Goal: Task Accomplishment & Management: Use online tool/utility

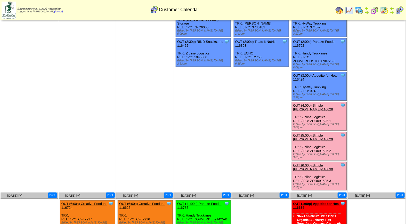
scroll to position [178, 0]
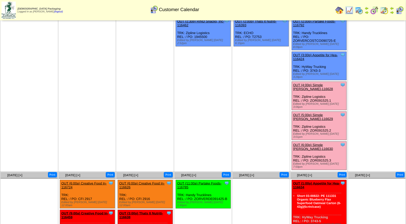
click at [324, 83] on link "OUT (4:00p) Simple [PERSON_NAME]-116628" at bounding box center [313, 87] width 40 height 8
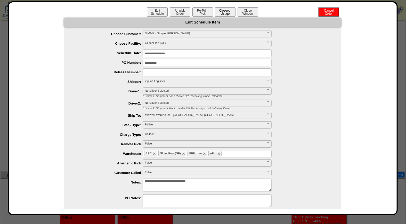
click at [222, 14] on button "Closeout Usage" at bounding box center [225, 11] width 21 height 9
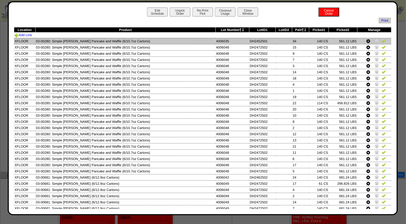
click at [382, 41] on img at bounding box center [384, 41] width 4 height 4
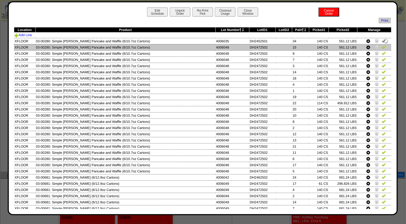
click at [382, 47] on img at bounding box center [384, 47] width 4 height 4
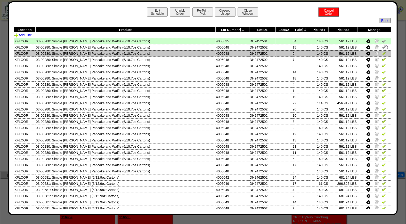
click at [382, 52] on img at bounding box center [384, 53] width 4 height 4
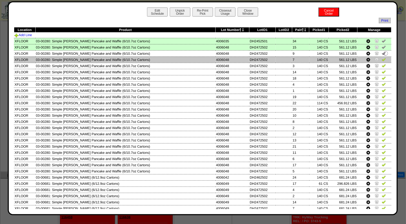
click at [381, 57] on td at bounding box center [374, 60] width 34 height 6
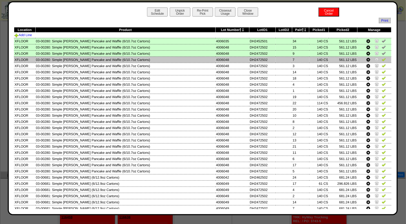
click at [382, 59] on img at bounding box center [384, 59] width 4 height 4
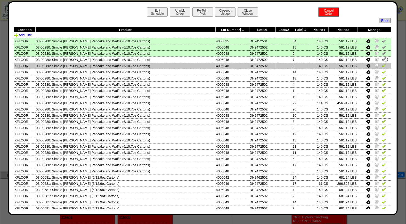
click at [382, 64] on img at bounding box center [384, 65] width 4 height 4
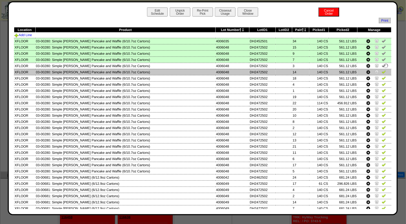
click at [382, 70] on img at bounding box center [384, 72] width 4 height 4
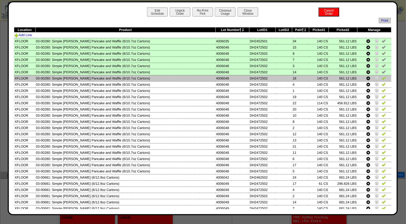
click at [382, 77] on img at bounding box center [384, 78] width 4 height 4
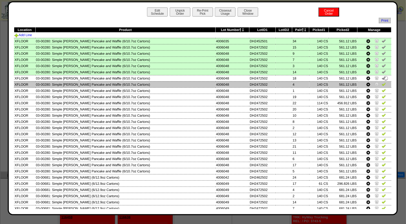
click at [382, 83] on img at bounding box center [384, 84] width 4 height 4
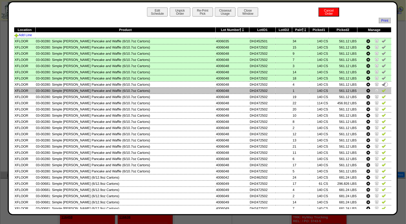
click at [382, 89] on img at bounding box center [384, 90] width 4 height 4
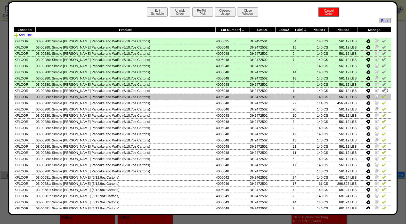
click at [382, 94] on img at bounding box center [384, 96] width 4 height 4
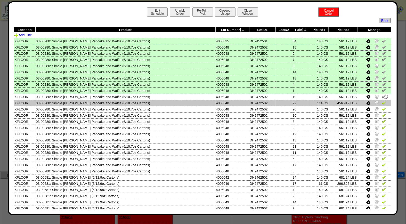
click at [382, 102] on img at bounding box center [384, 103] width 4 height 4
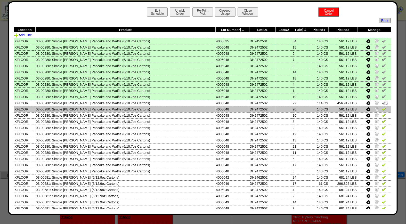
click at [382, 108] on img at bounding box center [384, 109] width 4 height 4
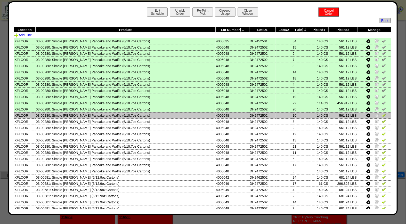
click at [382, 115] on img at bounding box center [384, 115] width 4 height 4
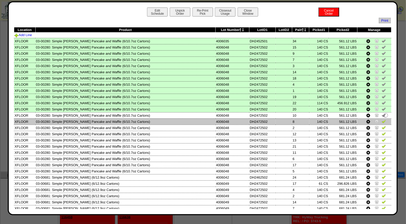
click at [382, 120] on img at bounding box center [384, 121] width 4 height 4
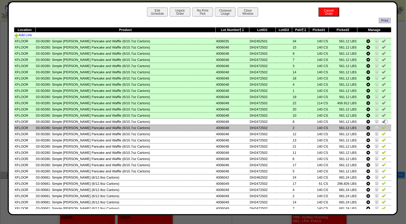
click at [382, 126] on img at bounding box center [384, 127] width 4 height 4
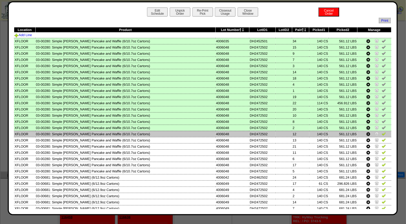
click at [382, 132] on img at bounding box center [384, 134] width 4 height 4
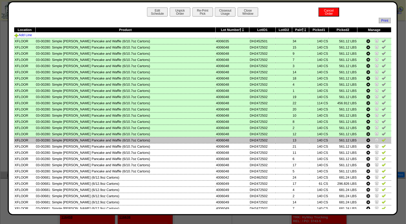
click at [382, 140] on img at bounding box center [384, 140] width 4 height 4
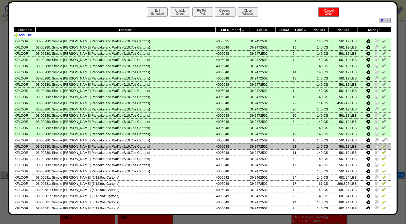
click at [382, 144] on img at bounding box center [384, 146] width 4 height 4
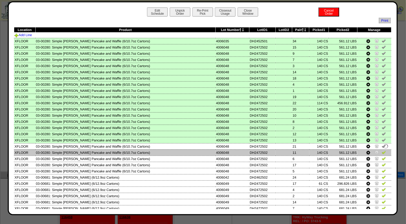
click at [382, 150] on img at bounding box center [384, 152] width 4 height 4
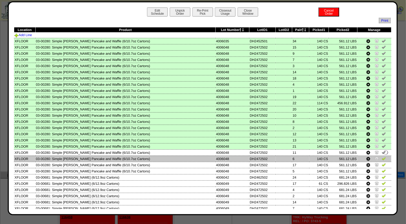
click at [382, 156] on img at bounding box center [384, 158] width 4 height 4
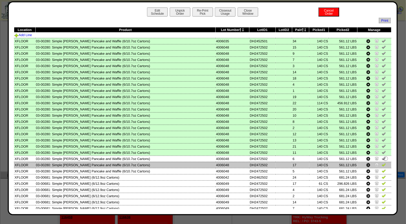
click at [381, 162] on td at bounding box center [374, 165] width 34 height 6
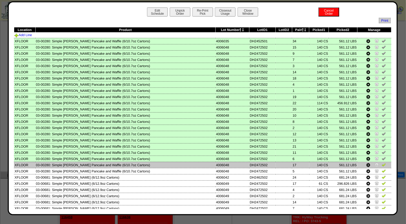
click at [382, 163] on img at bounding box center [384, 165] width 4 height 4
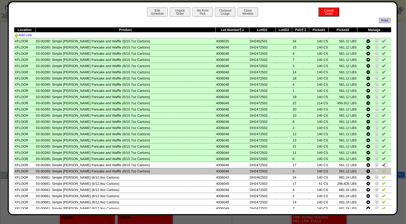
click at [382, 169] on img at bounding box center [384, 171] width 4 height 4
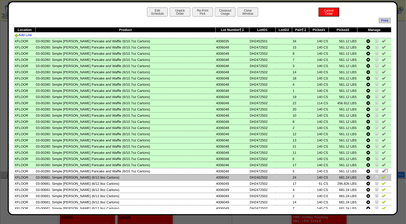
click at [382, 176] on img at bounding box center [384, 177] width 4 height 4
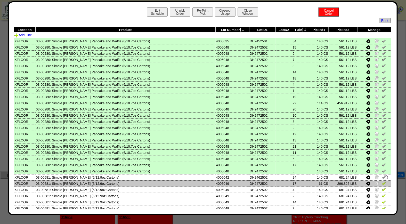
click at [382, 182] on img at bounding box center [384, 183] width 4 height 4
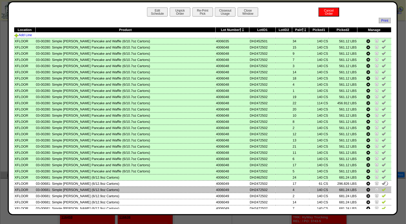
click at [382, 187] on img at bounding box center [384, 189] width 4 height 4
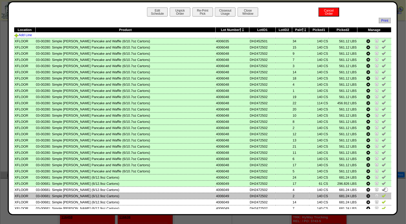
click at [382, 194] on img at bounding box center [384, 196] width 4 height 4
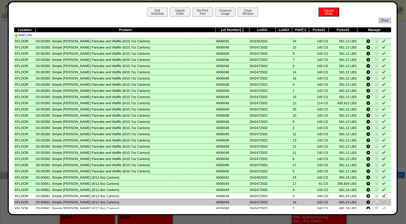
drag, startPoint x: 379, startPoint y: 199, endPoint x: 379, endPoint y: 202, distance: 2.8
click at [382, 200] on img at bounding box center [384, 202] width 4 height 4
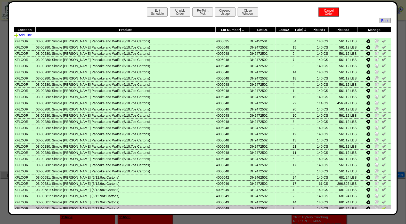
click at [382, 206] on img at bounding box center [384, 208] width 4 height 4
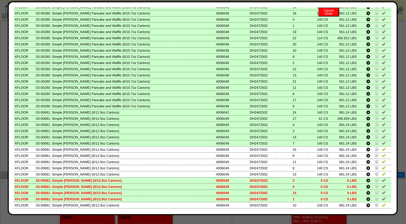
scroll to position [92, 0]
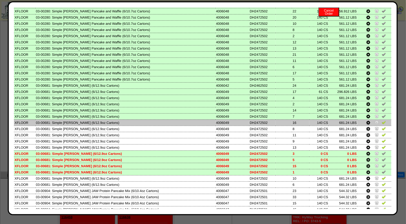
click at [382, 120] on img at bounding box center [384, 122] width 4 height 4
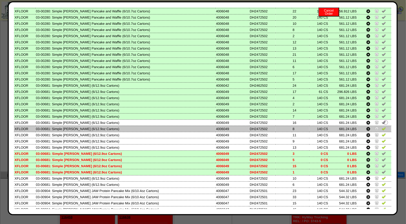
click at [382, 126] on img at bounding box center [384, 128] width 4 height 4
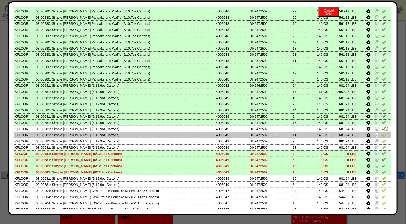
click at [382, 133] on img at bounding box center [384, 135] width 4 height 4
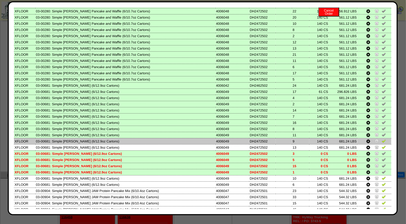
click at [382, 139] on img at bounding box center [384, 141] width 4 height 4
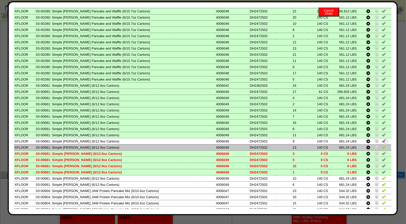
click at [382, 145] on img at bounding box center [384, 147] width 4 height 4
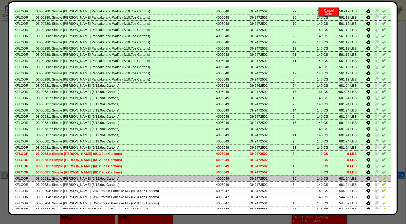
click at [382, 176] on img at bounding box center [384, 178] width 4 height 4
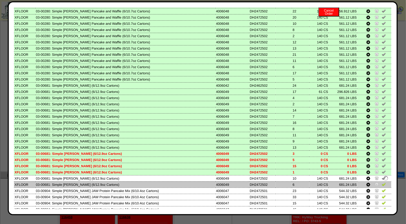
click at [382, 182] on img at bounding box center [384, 184] width 4 height 4
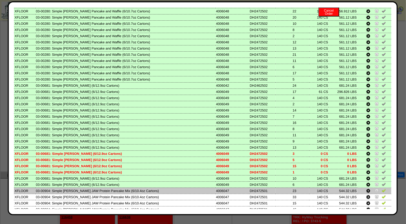
click at [382, 188] on img at bounding box center [384, 190] width 4 height 4
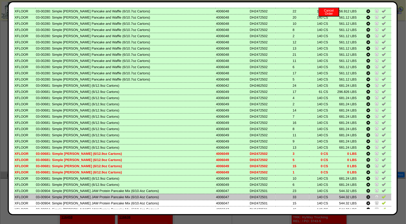
click at [382, 195] on img at bounding box center [384, 197] width 4 height 4
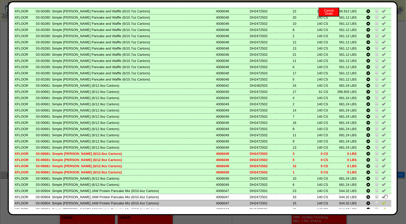
click at [382, 201] on img at bounding box center [384, 203] width 4 height 4
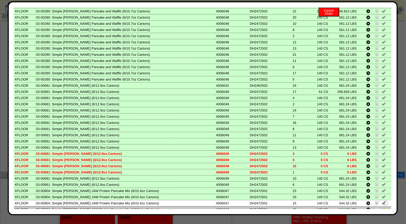
click at [382, 207] on img at bounding box center [384, 209] width 4 height 4
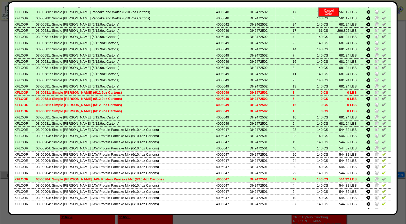
scroll to position [186, 0]
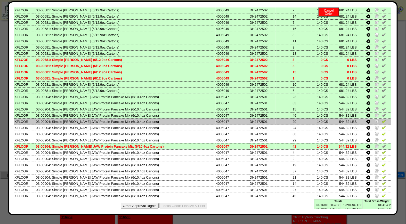
click at [382, 119] on img at bounding box center [384, 121] width 4 height 4
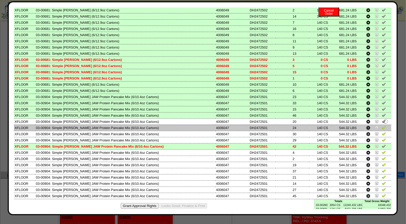
click at [382, 125] on img at bounding box center [384, 127] width 4 height 4
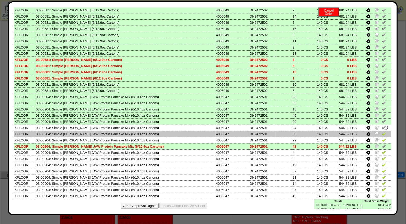
click at [382, 132] on img at bounding box center [384, 134] width 4 height 4
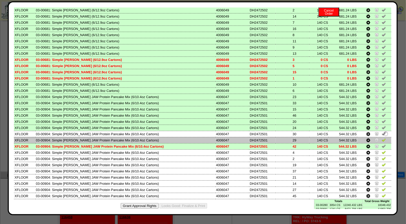
click at [382, 138] on img at bounding box center [384, 140] width 4 height 4
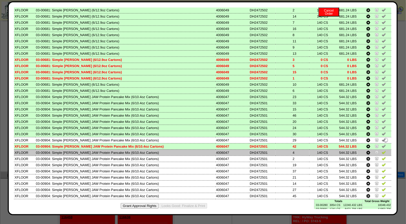
click at [382, 150] on img at bounding box center [384, 152] width 4 height 4
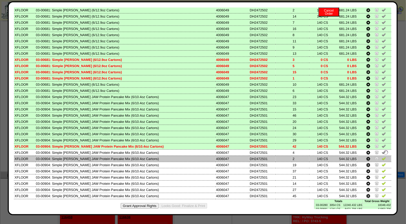
click at [382, 156] on img at bounding box center [384, 158] width 4 height 4
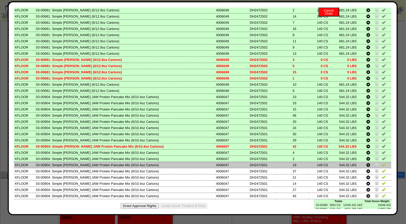
click at [382, 163] on img at bounding box center [384, 165] width 4 height 4
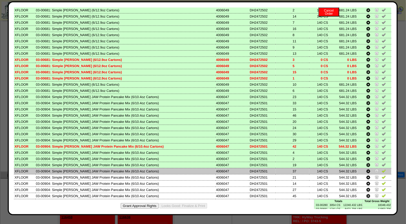
click at [382, 169] on img at bounding box center [384, 171] width 4 height 4
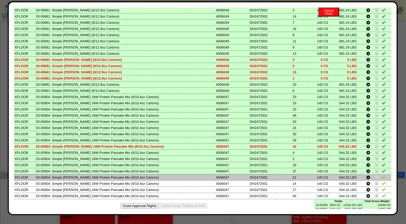
click at [382, 175] on img at bounding box center [384, 177] width 4 height 4
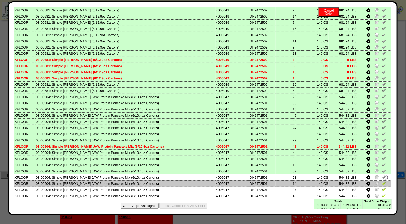
click at [382, 181] on img at bounding box center [384, 183] width 4 height 4
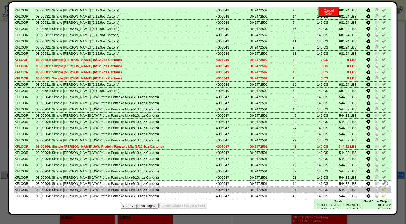
click at [382, 187] on img at bounding box center [384, 189] width 4 height 4
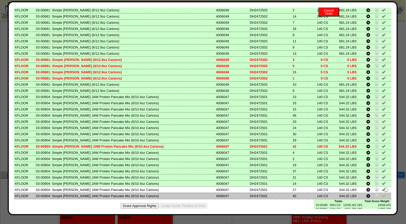
click at [382, 194] on img at bounding box center [384, 196] width 4 height 4
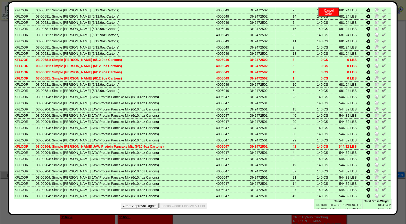
scroll to position [0, 0]
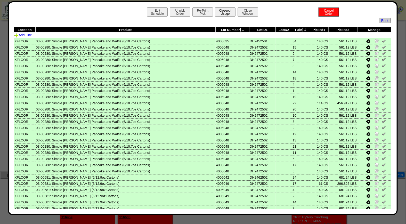
click at [220, 9] on button "Closeout Usage" at bounding box center [225, 11] width 21 height 9
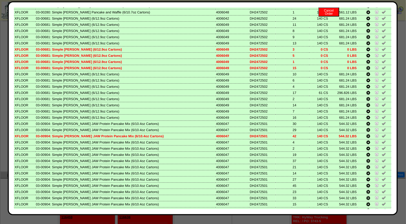
scroll to position [186, 0]
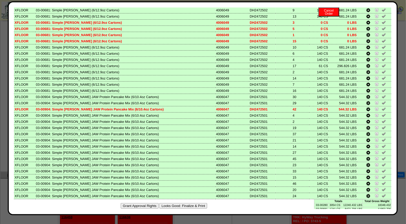
click at [177, 203] on button "Looks Good: Finalize & Print" at bounding box center [183, 205] width 48 height 5
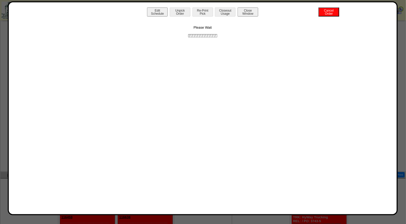
scroll to position [0, 0]
click at [202, 15] on button "Print BOL" at bounding box center [202, 11] width 21 height 9
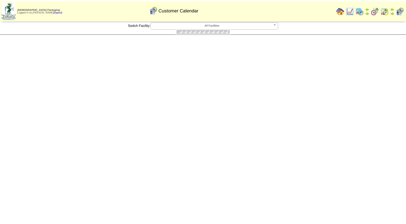
scroll to position [178, 0]
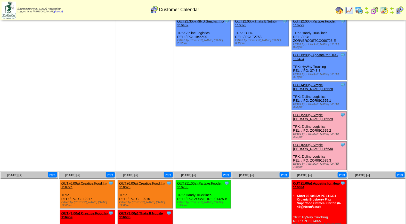
click at [323, 83] on link "OUT (4:00p) Simple Mills-116628" at bounding box center [313, 87] width 40 height 8
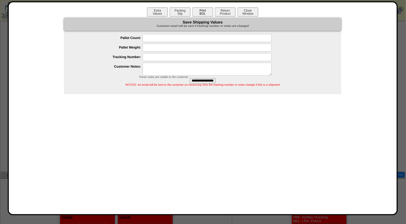
click at [204, 11] on button "Print BOL" at bounding box center [202, 11] width 21 height 9
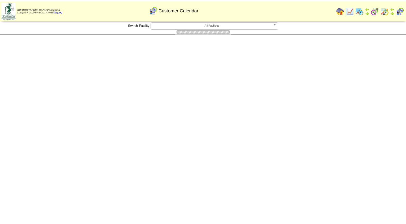
scroll to position [178, 0]
